Goal: Task Accomplishment & Management: Complete application form

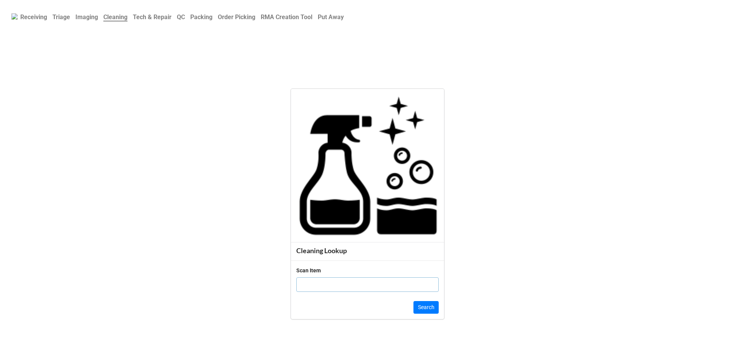
click at [391, 283] on input "text" at bounding box center [367, 284] width 142 height 15
click button "Search" at bounding box center [426, 307] width 25 height 13
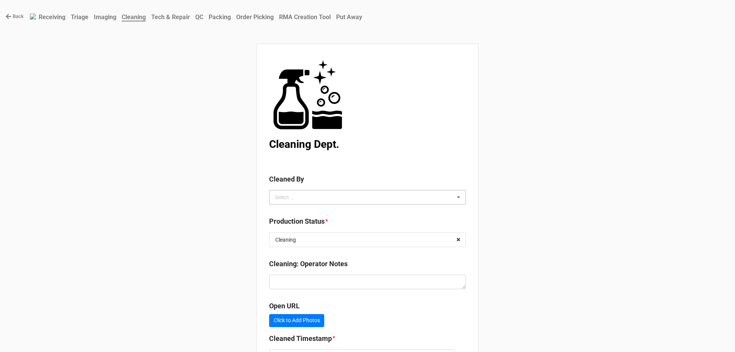
click at [457, 196] on icon at bounding box center [458, 197] width 11 height 14
click at [350, 227] on div "[PERSON_NAME]" at bounding box center [368, 225] width 196 height 14
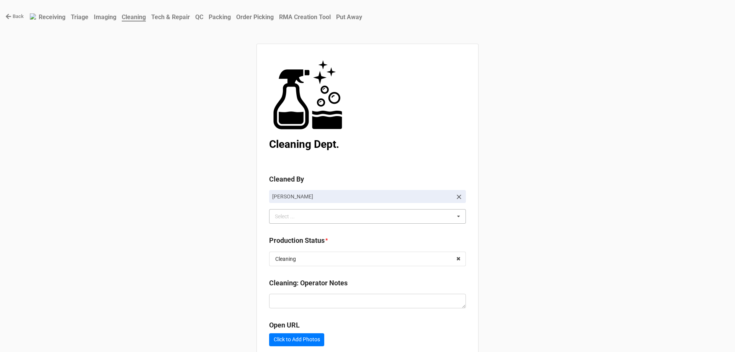
click at [508, 187] on div "Back Receiving Triage Imaging Cleaning Tech & Repair QC Packing Order Picking R…" at bounding box center [367, 220] width 735 height 440
click at [441, 257] on input "text" at bounding box center [368, 259] width 196 height 14
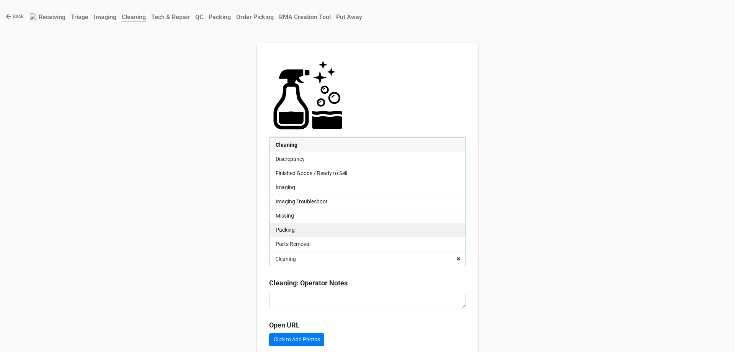
click at [364, 233] on div "Packing" at bounding box center [368, 230] width 196 height 14
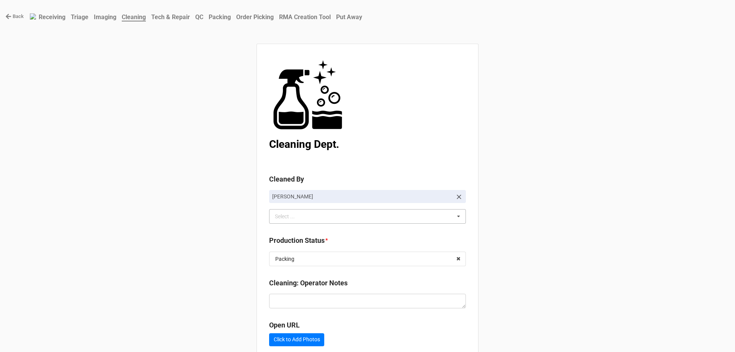
click at [578, 203] on div "Back Receiving Triage Imaging Cleaning Tech & Repair QC Packing Order Picking R…" at bounding box center [367, 220] width 735 height 440
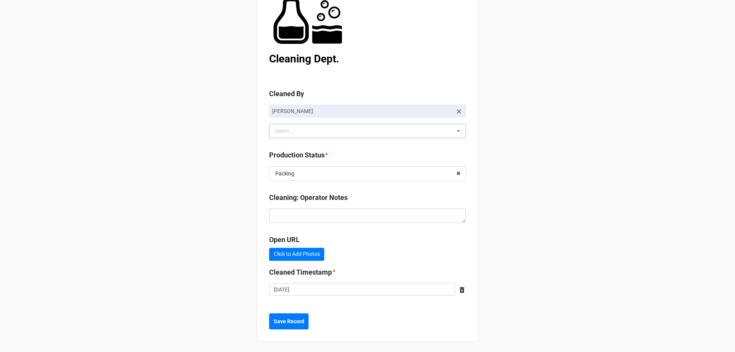
scroll to position [88, 0]
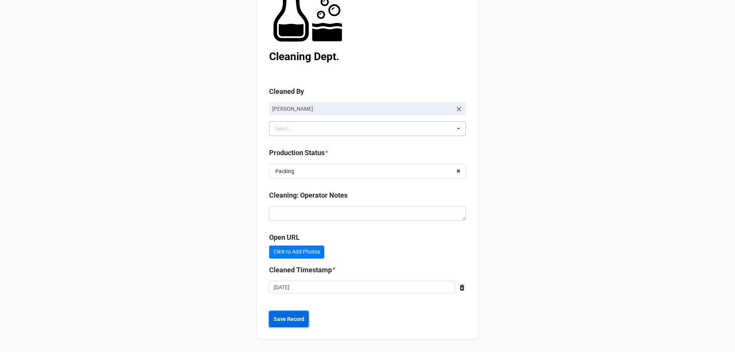
click at [293, 318] on b "Save Record" at bounding box center [289, 319] width 31 height 8
